Goal: Task Accomplishment & Management: Complete application form

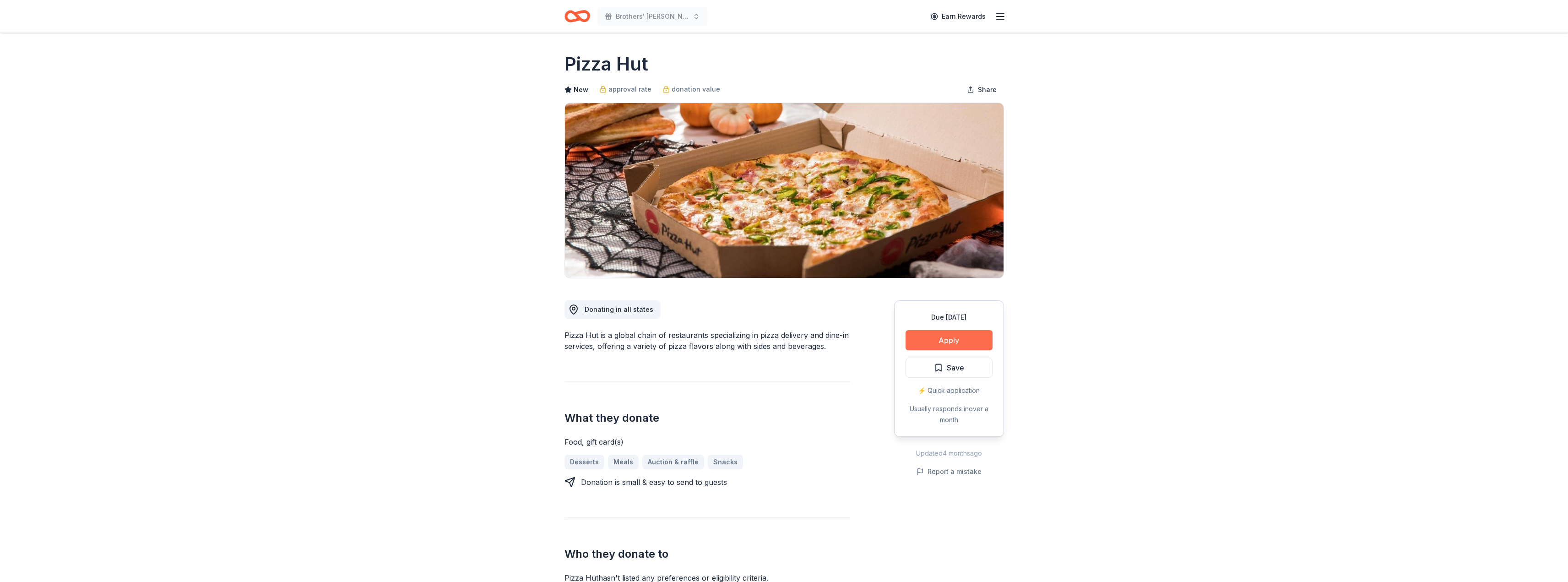
click at [933, 338] on button "Apply" at bounding box center [949, 340] width 87 height 20
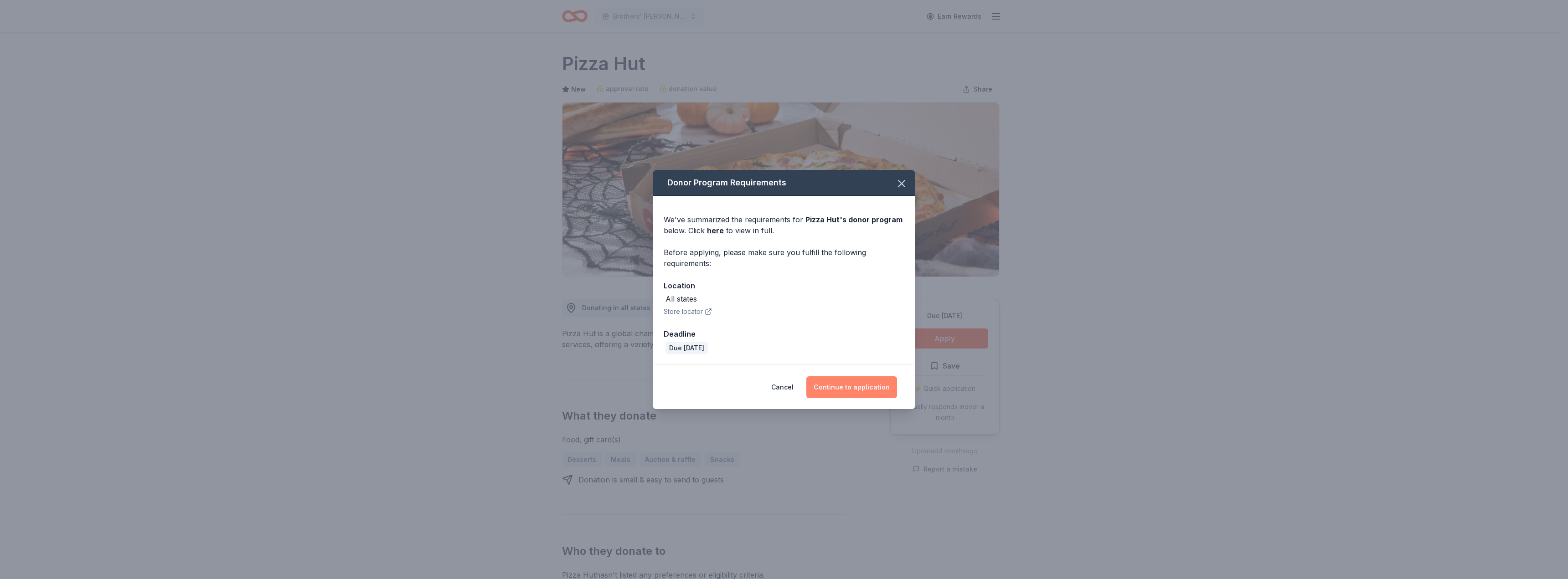
click at [869, 392] on button "Continue to application" at bounding box center [852, 387] width 91 height 22
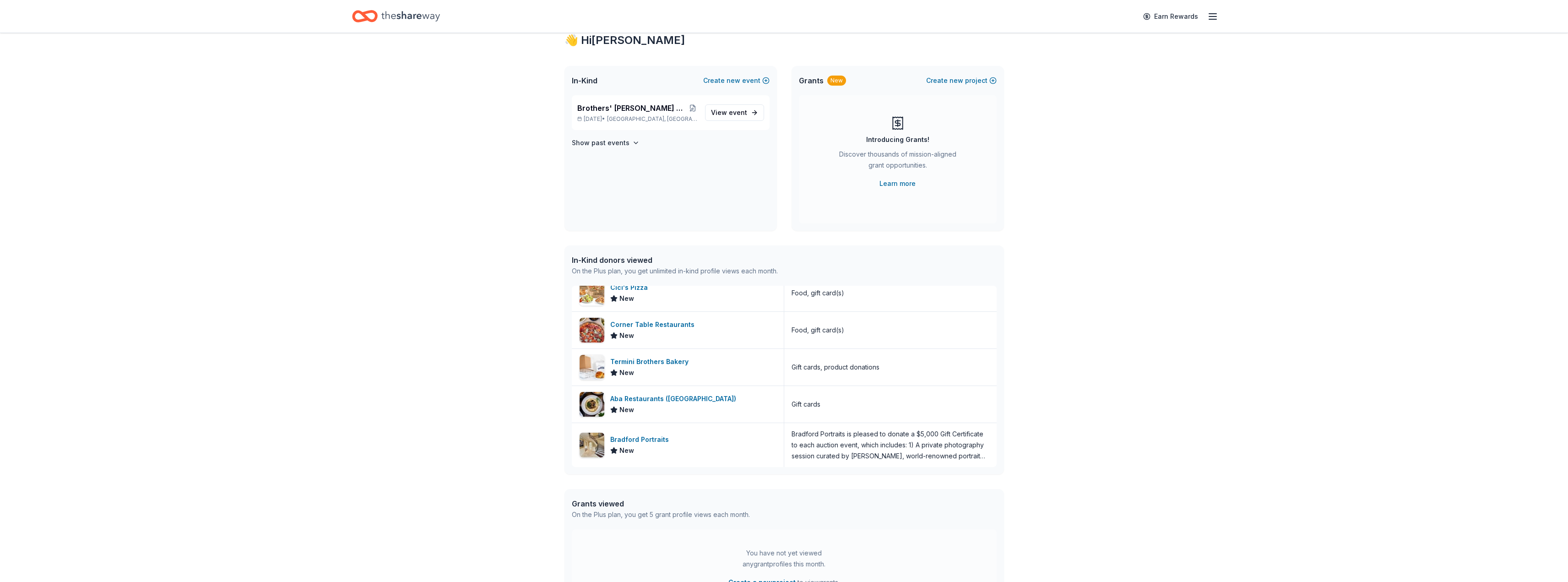
scroll to position [46, 0]
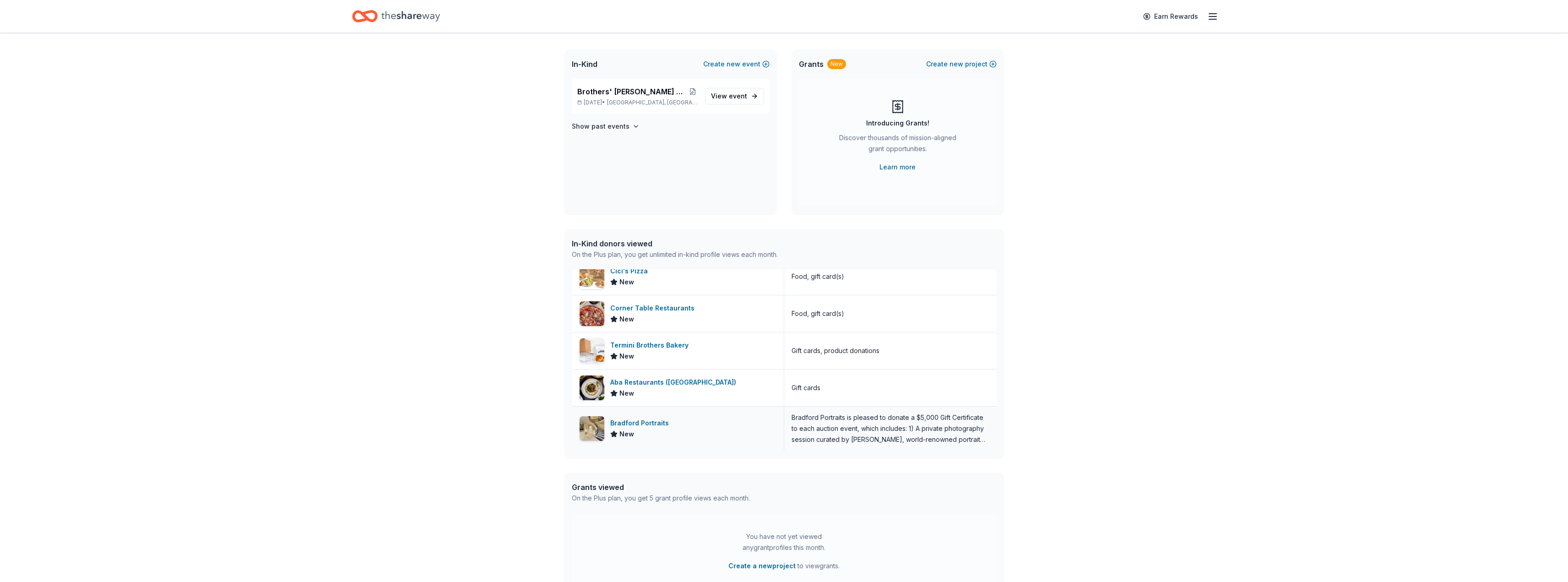
click at [655, 420] on div "Bradford Portraits" at bounding box center [641, 423] width 62 height 11
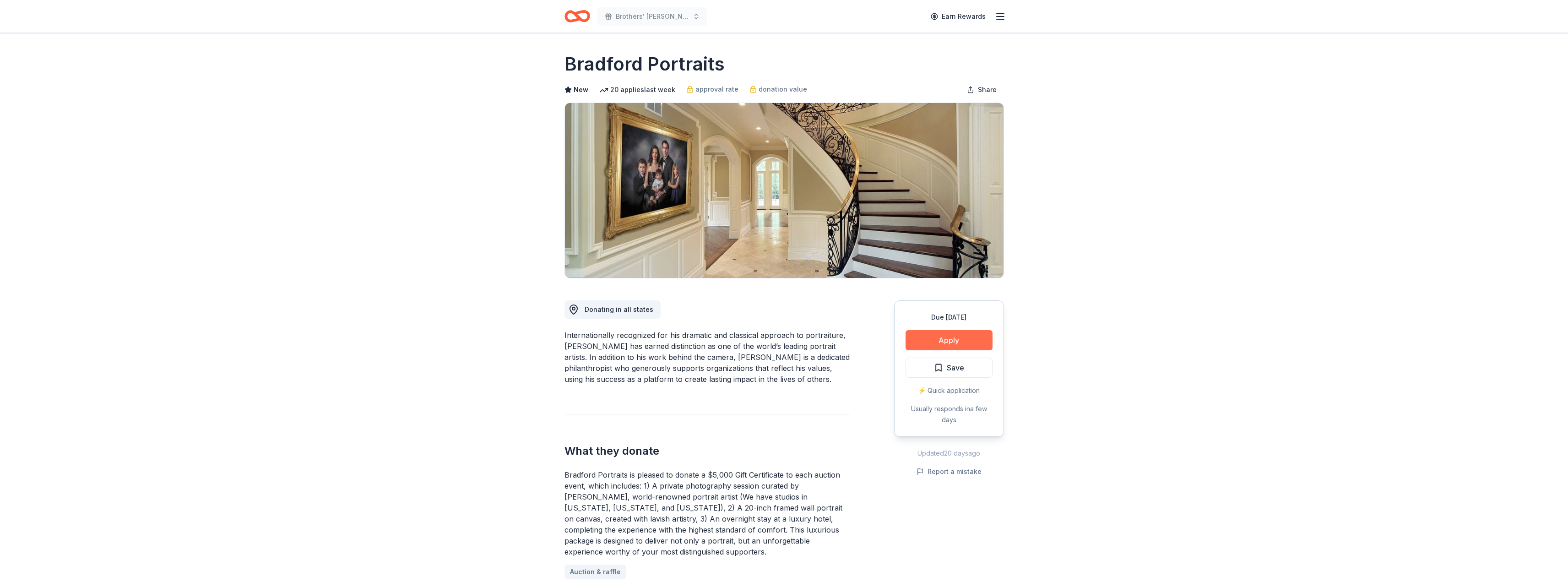
click at [946, 341] on button "Apply" at bounding box center [949, 340] width 87 height 20
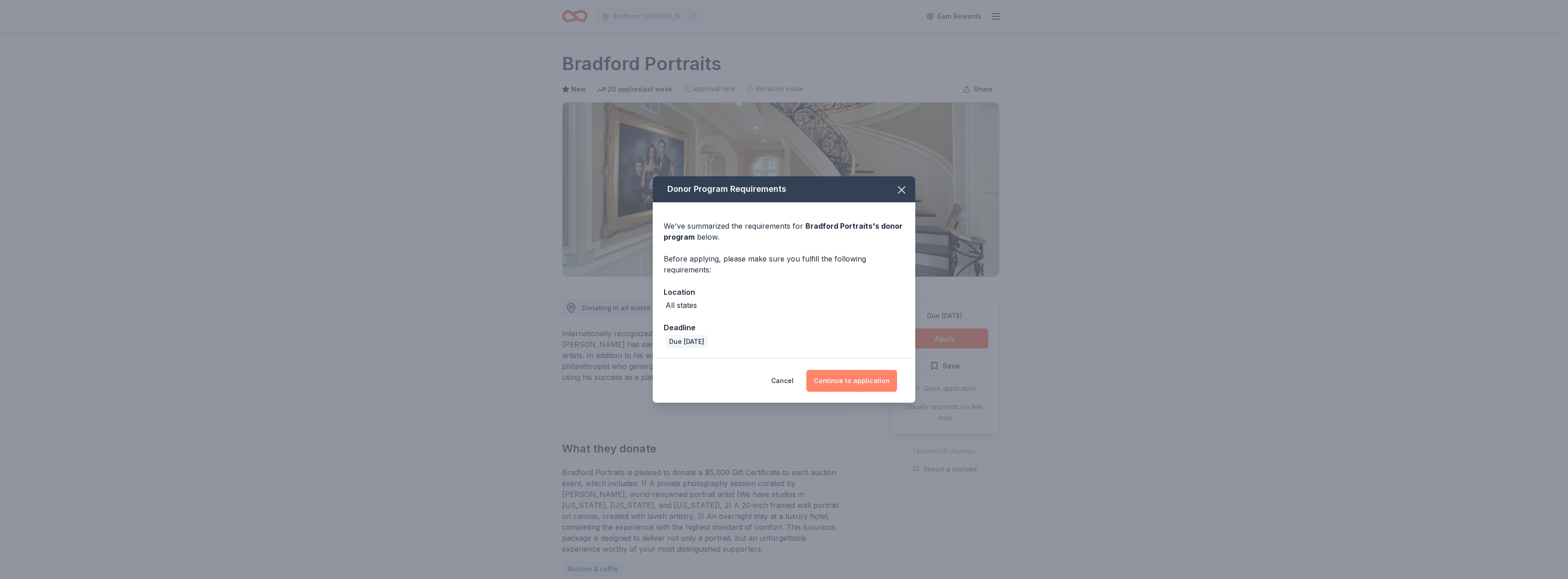
click at [858, 377] on button "Continue to application" at bounding box center [852, 381] width 91 height 22
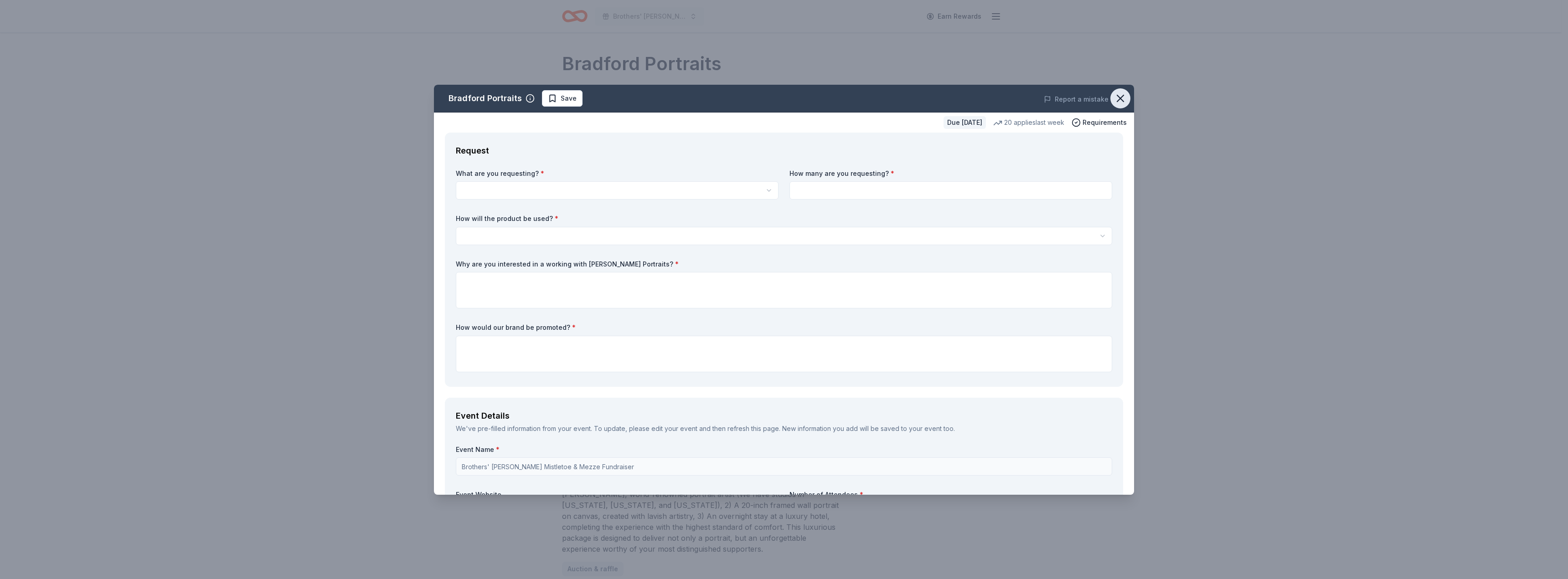
click at [1114, 95] on icon "button" at bounding box center [1120, 98] width 13 height 13
